Goal: Task Accomplishment & Management: Manage account settings

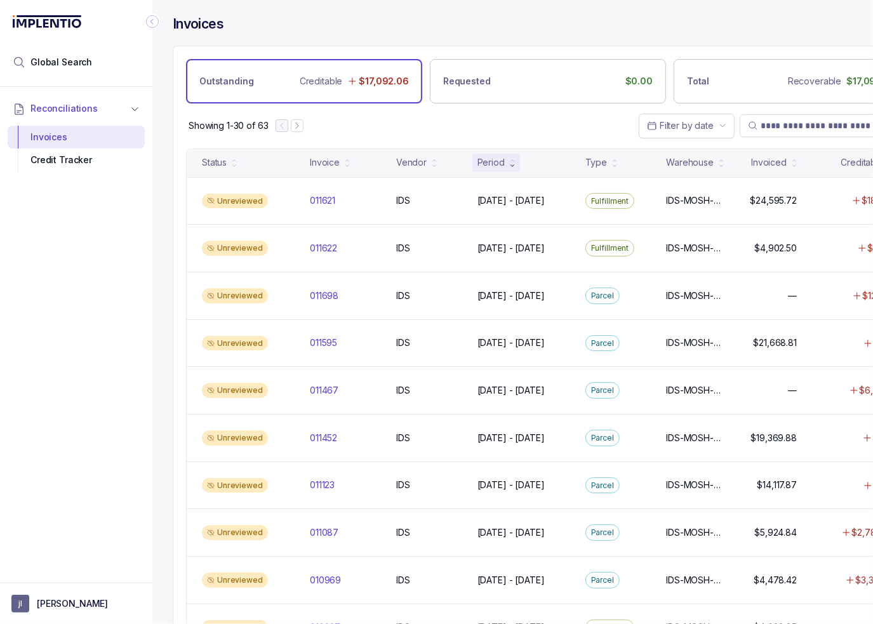
click at [143, 15] on div at bounding box center [76, 24] width 137 height 48
click at [150, 22] on icon "Collapse Icon" at bounding box center [152, 21] width 13 height 13
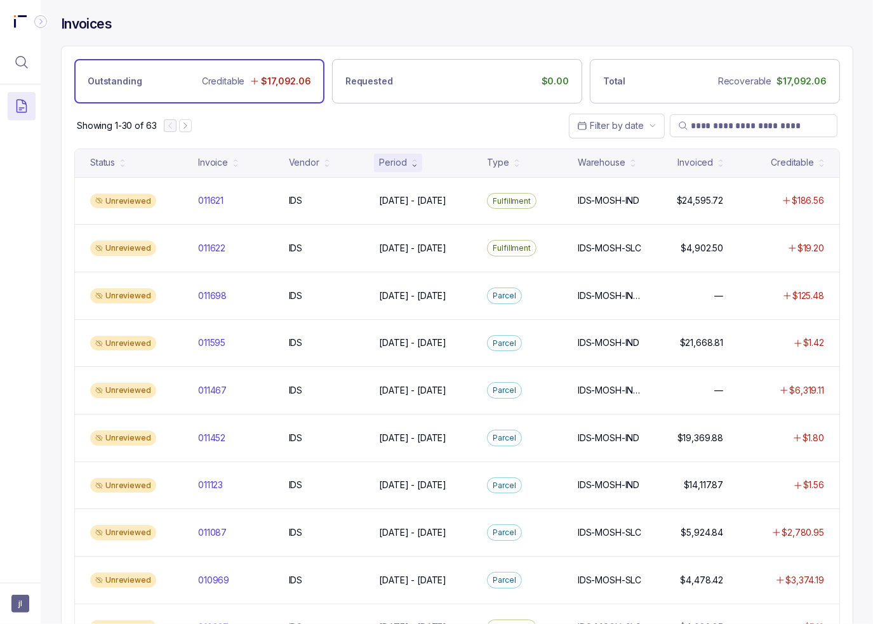
click at [275, 22] on div "Invoices" at bounding box center [457, 30] width 792 height 30
click at [462, 129] on div "Showing 1-30 of 63 Filter by date" at bounding box center [457, 125] width 791 height 44
click at [378, 123] on div "Showing 1-30 of 63 Filter by date" at bounding box center [457, 125] width 791 height 44
click at [497, 109] on div "Showing 1-30 of 63 Filter by date" at bounding box center [457, 125] width 791 height 44
click at [13, 604] on span "jl" at bounding box center [20, 604] width 18 height 18
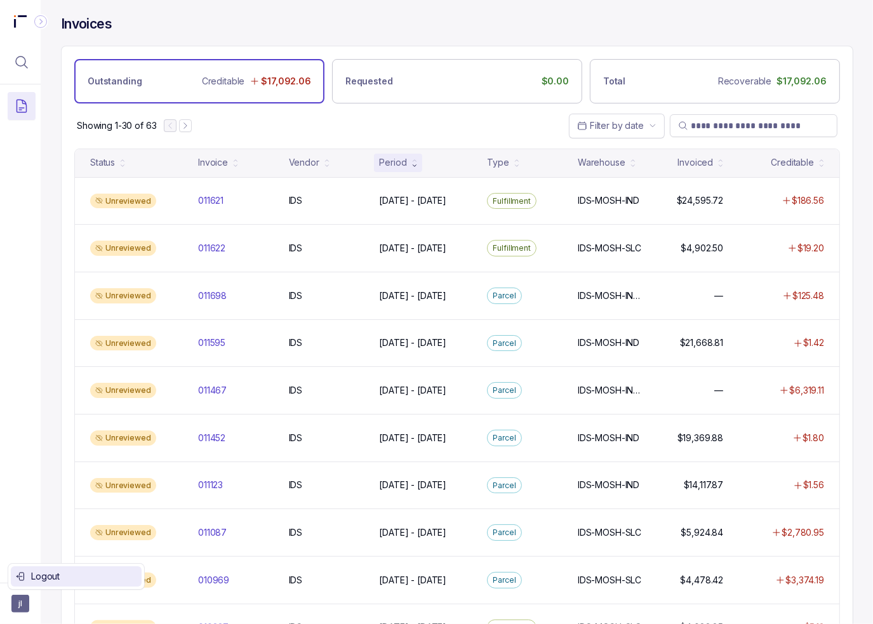
click at [33, 574] on p "Logout" at bounding box center [83, 576] width 105 height 13
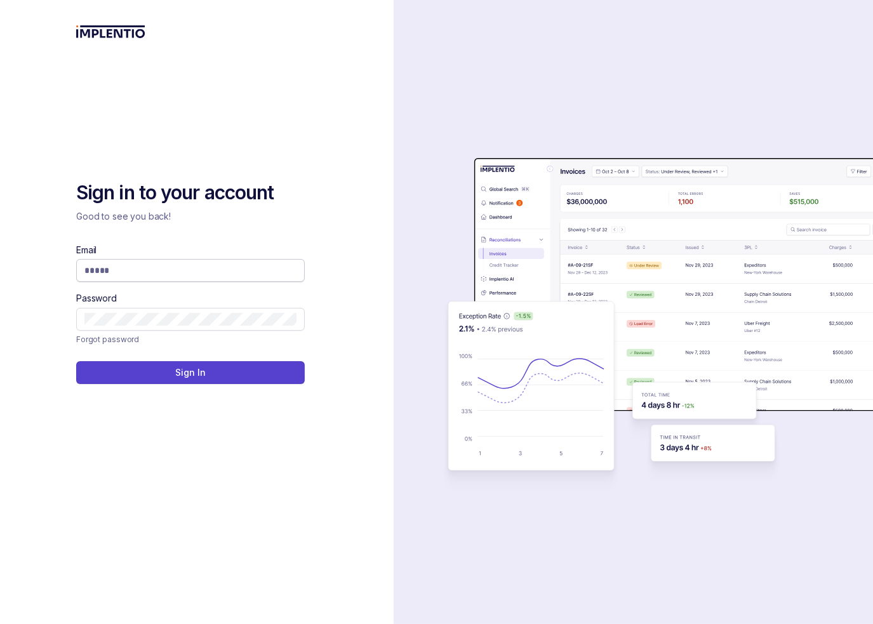
click at [165, 274] on input "Email" at bounding box center [190, 270] width 212 height 13
click at [0, 623] on com-1password-button at bounding box center [0, 624] width 0 height 0
type input "**********"
